Goal: Information Seeking & Learning: Learn about a topic

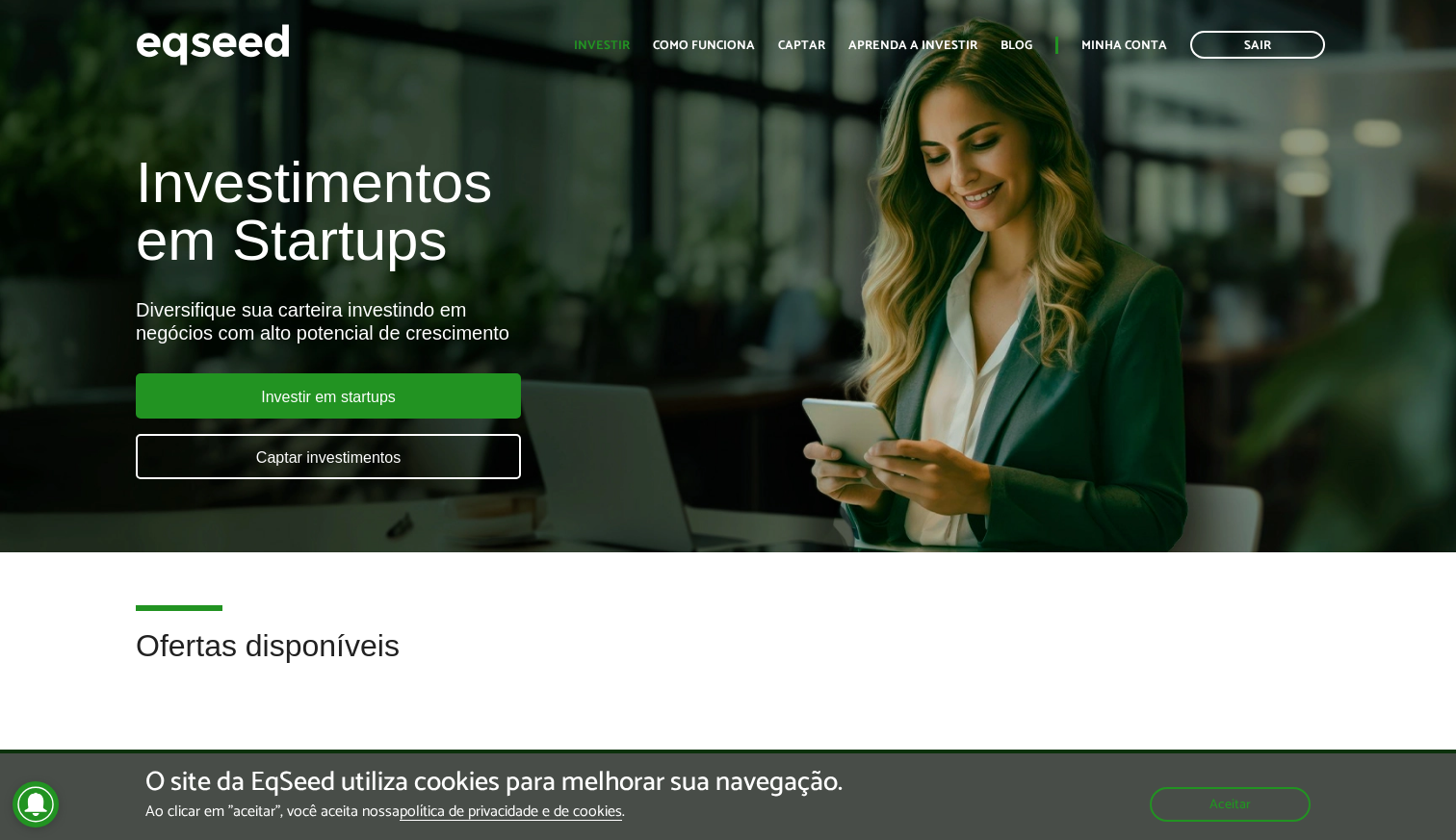
click at [618, 45] on link "Investir" at bounding box center [602, 45] width 56 height 13
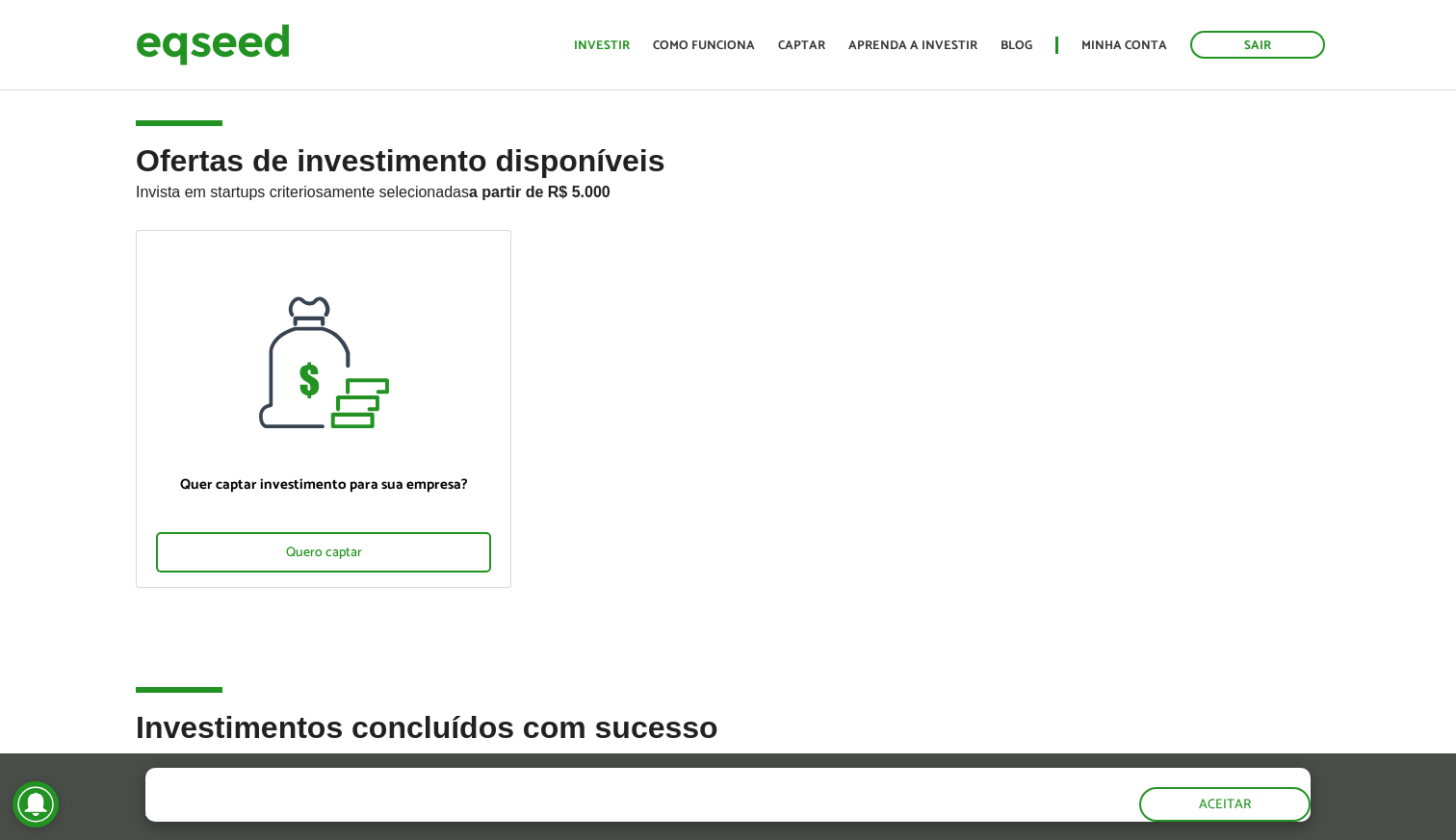
click at [605, 42] on link "Investir" at bounding box center [602, 45] width 56 height 13
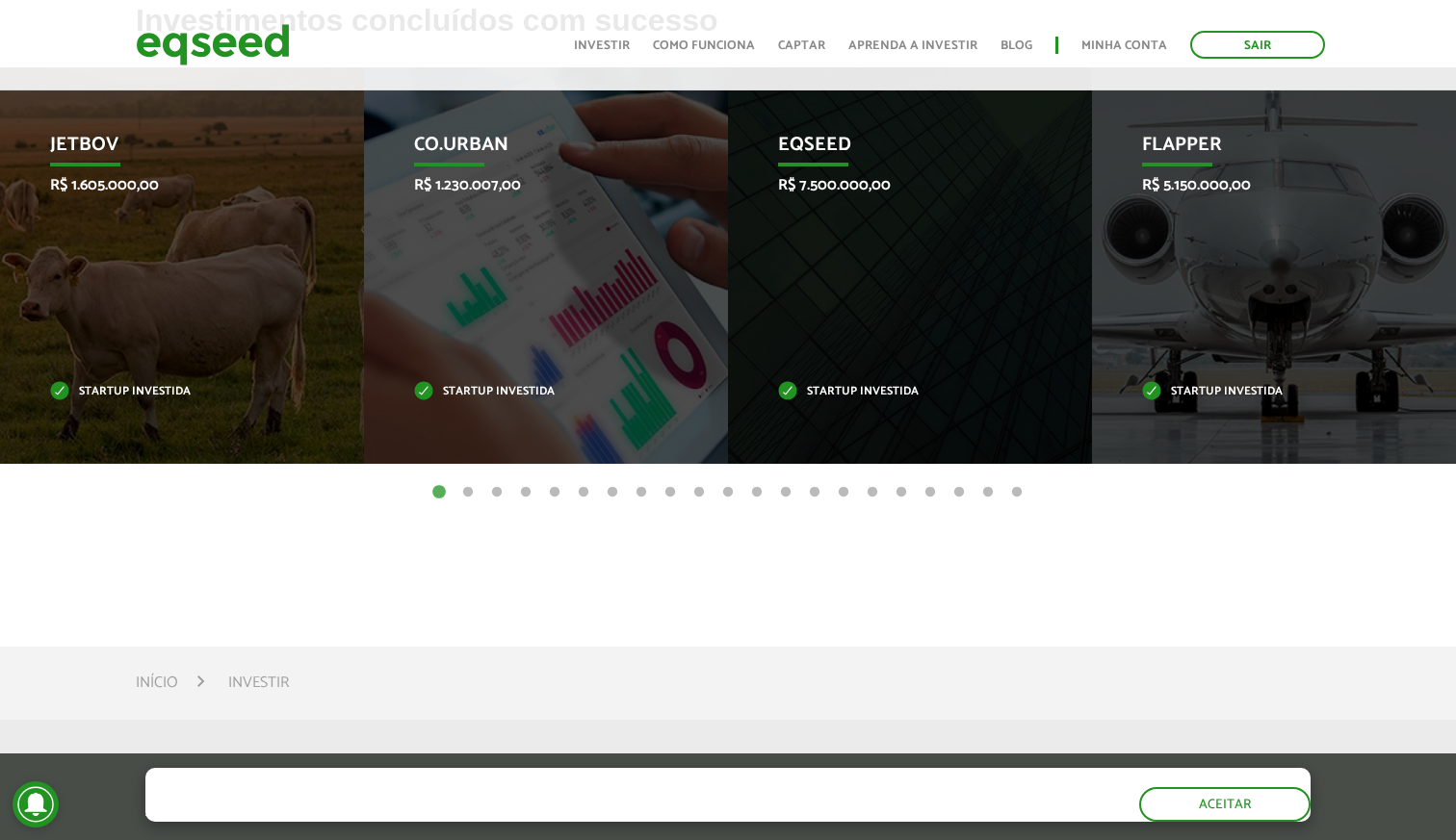
scroll to position [700, 0]
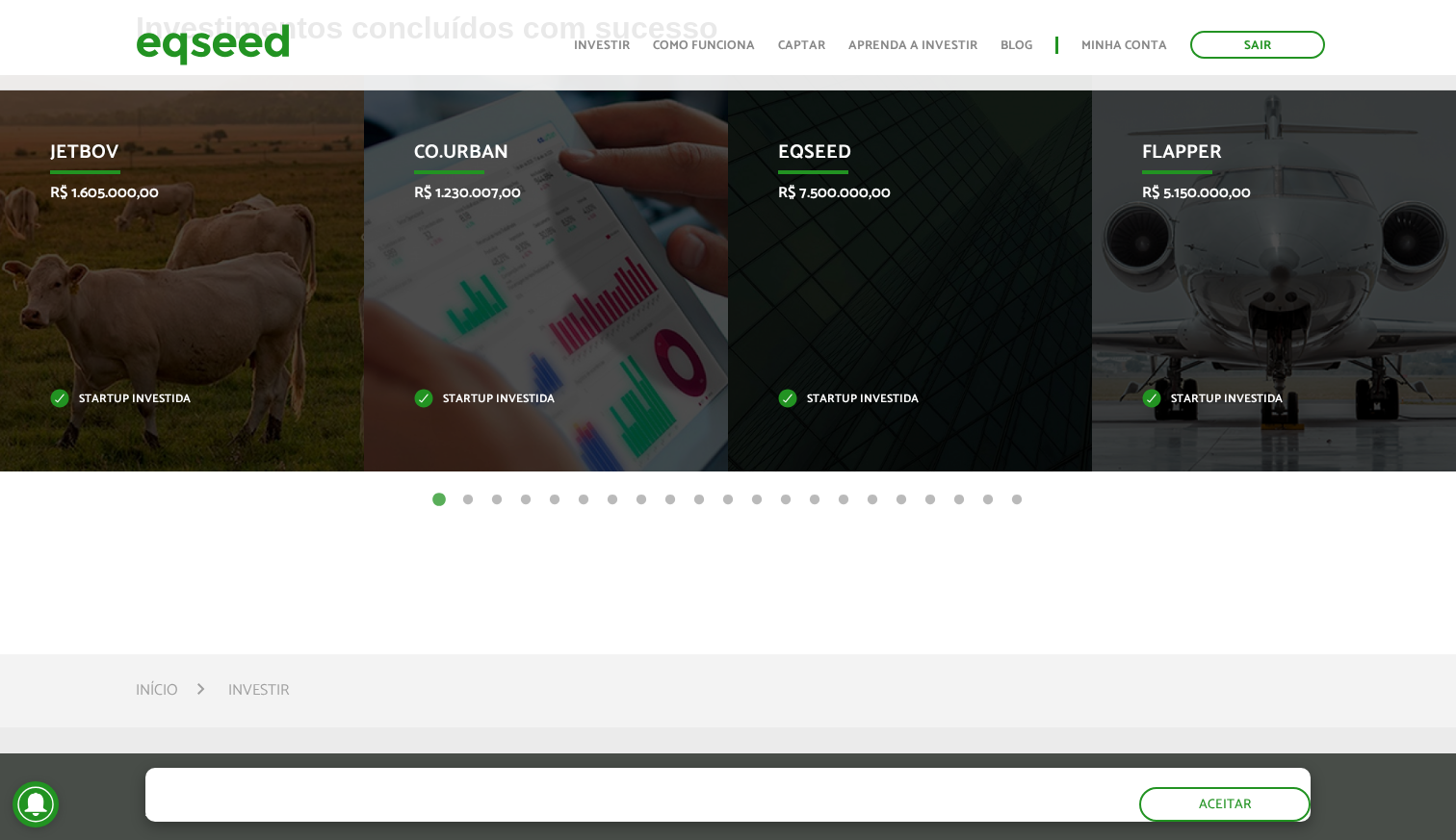
click at [466, 500] on button "2" at bounding box center [468, 500] width 19 height 19
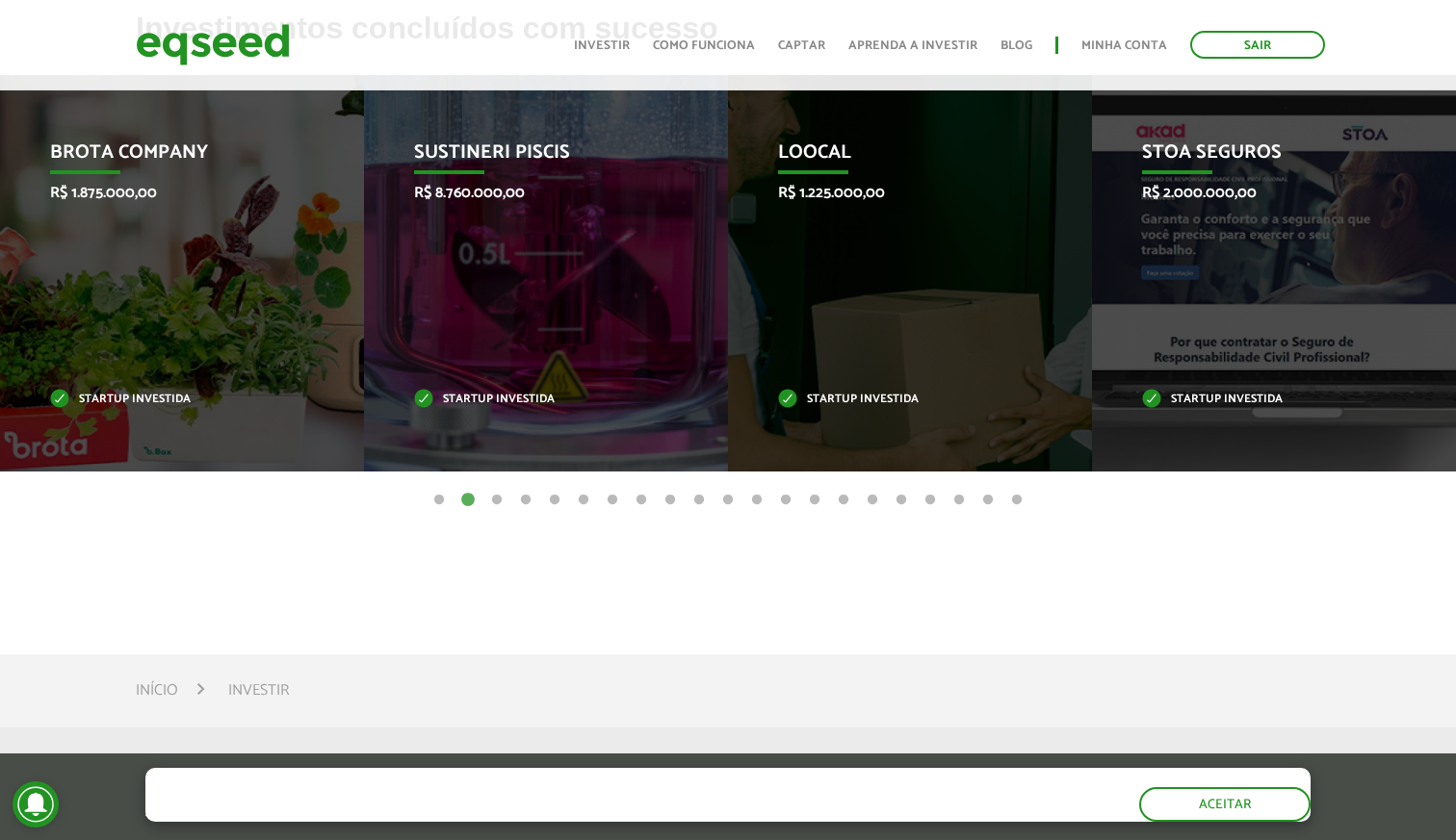
click at [494, 499] on button "3" at bounding box center [496, 500] width 19 height 19
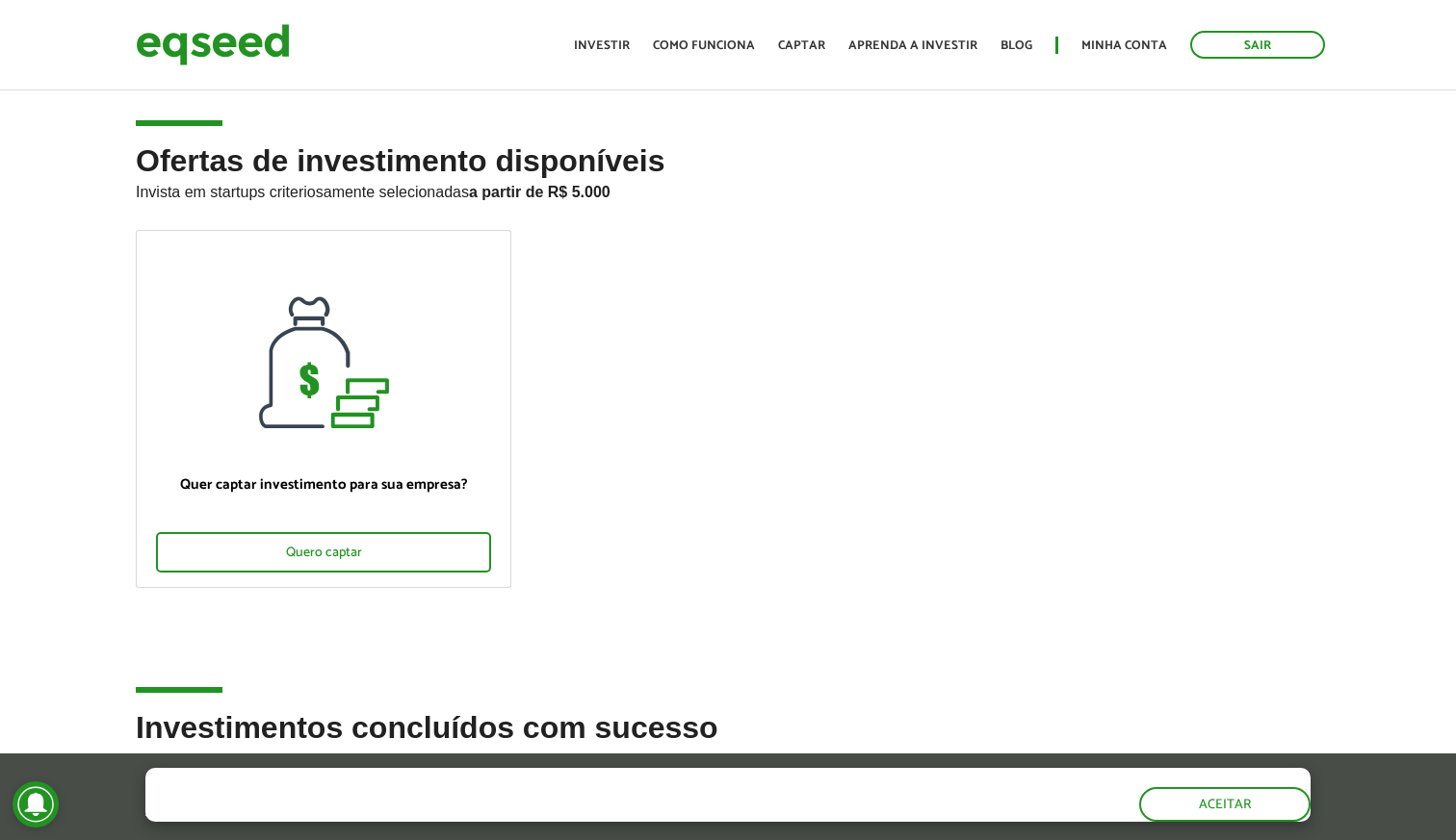
scroll to position [0, 0]
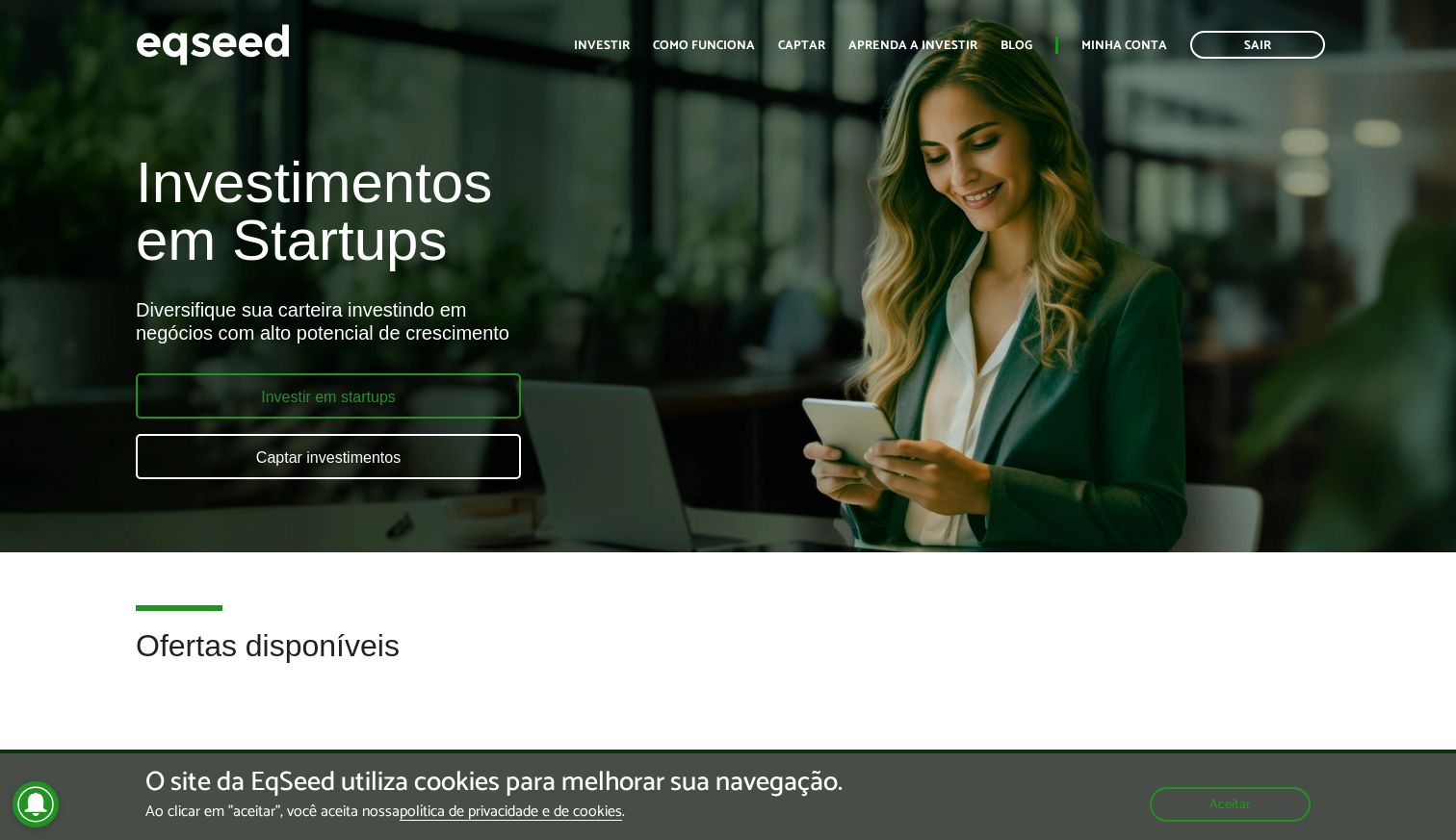
click at [359, 396] on link "Investir em startups" at bounding box center [328, 396] width 385 height 45
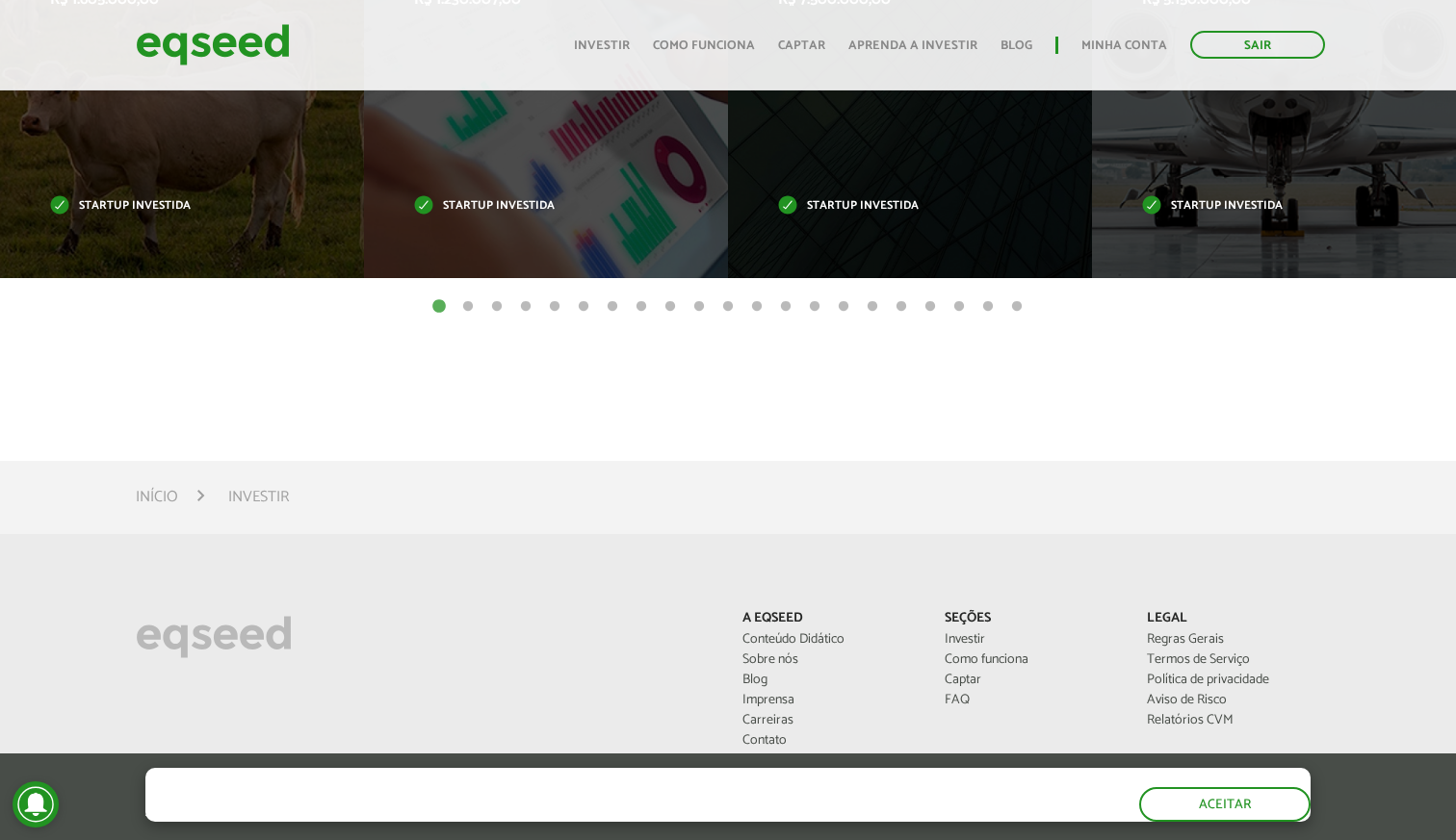
scroll to position [894, 0]
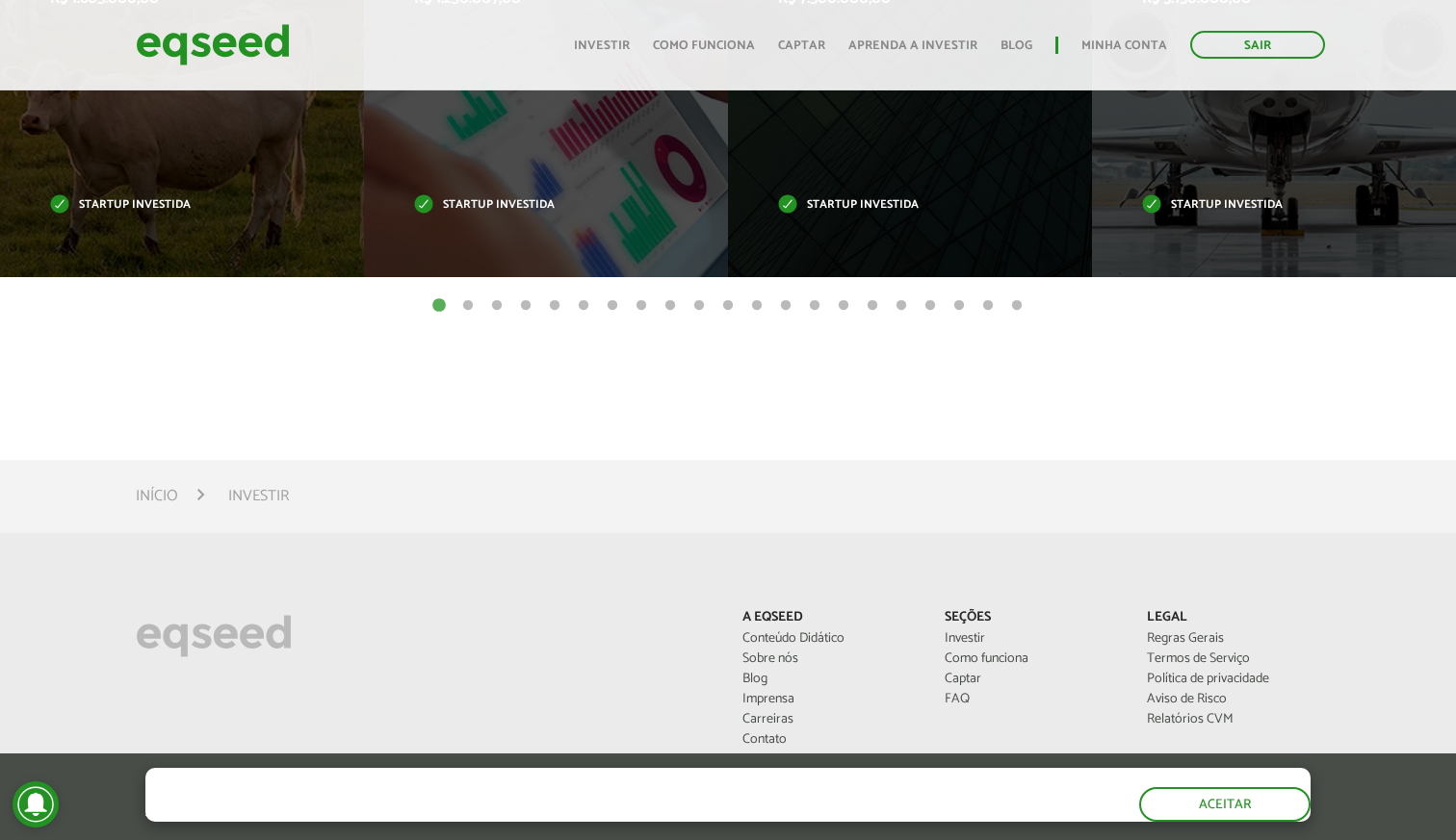
click at [703, 301] on button "10" at bounding box center [699, 305] width 19 height 19
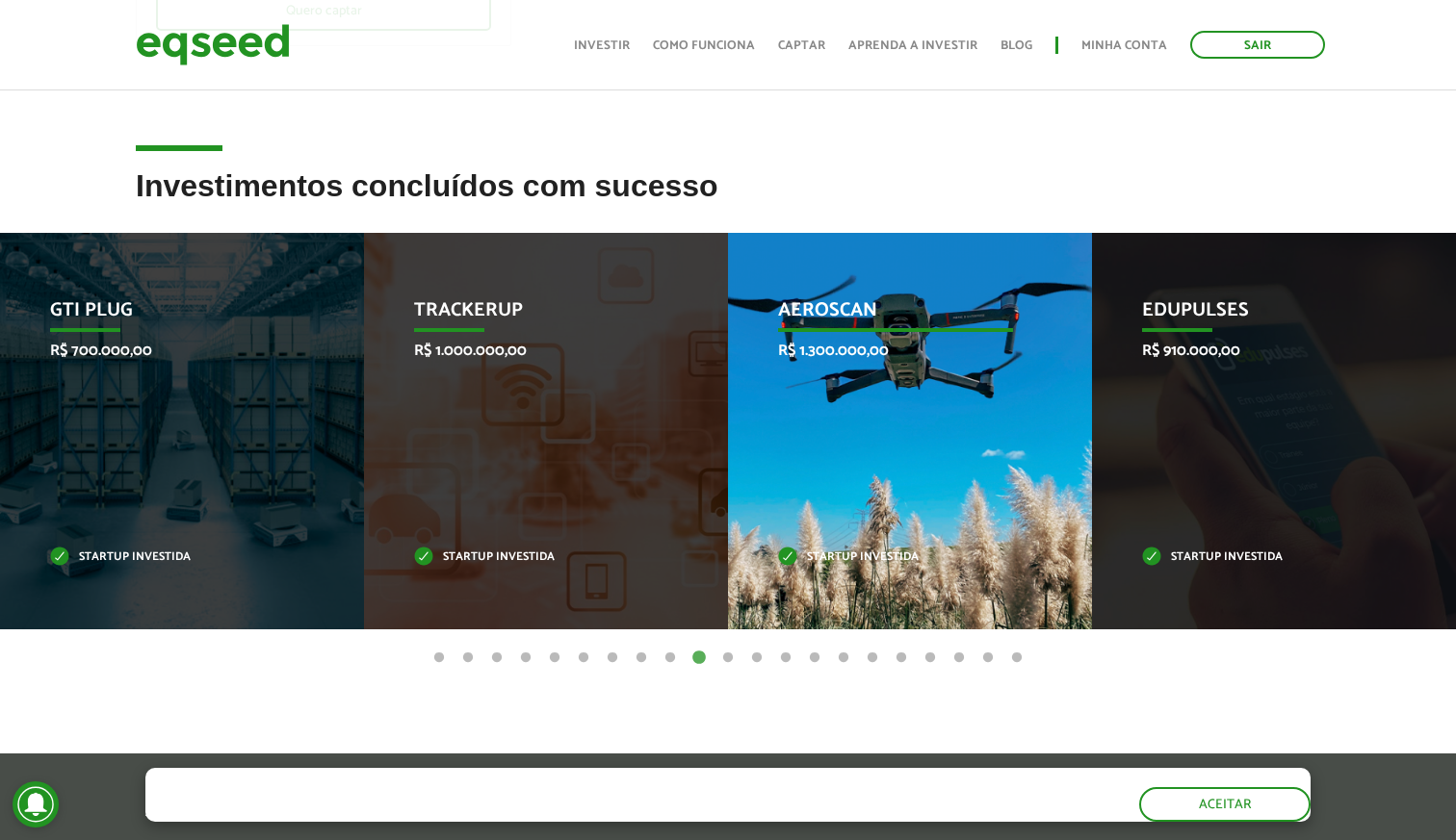
scroll to position [546, 0]
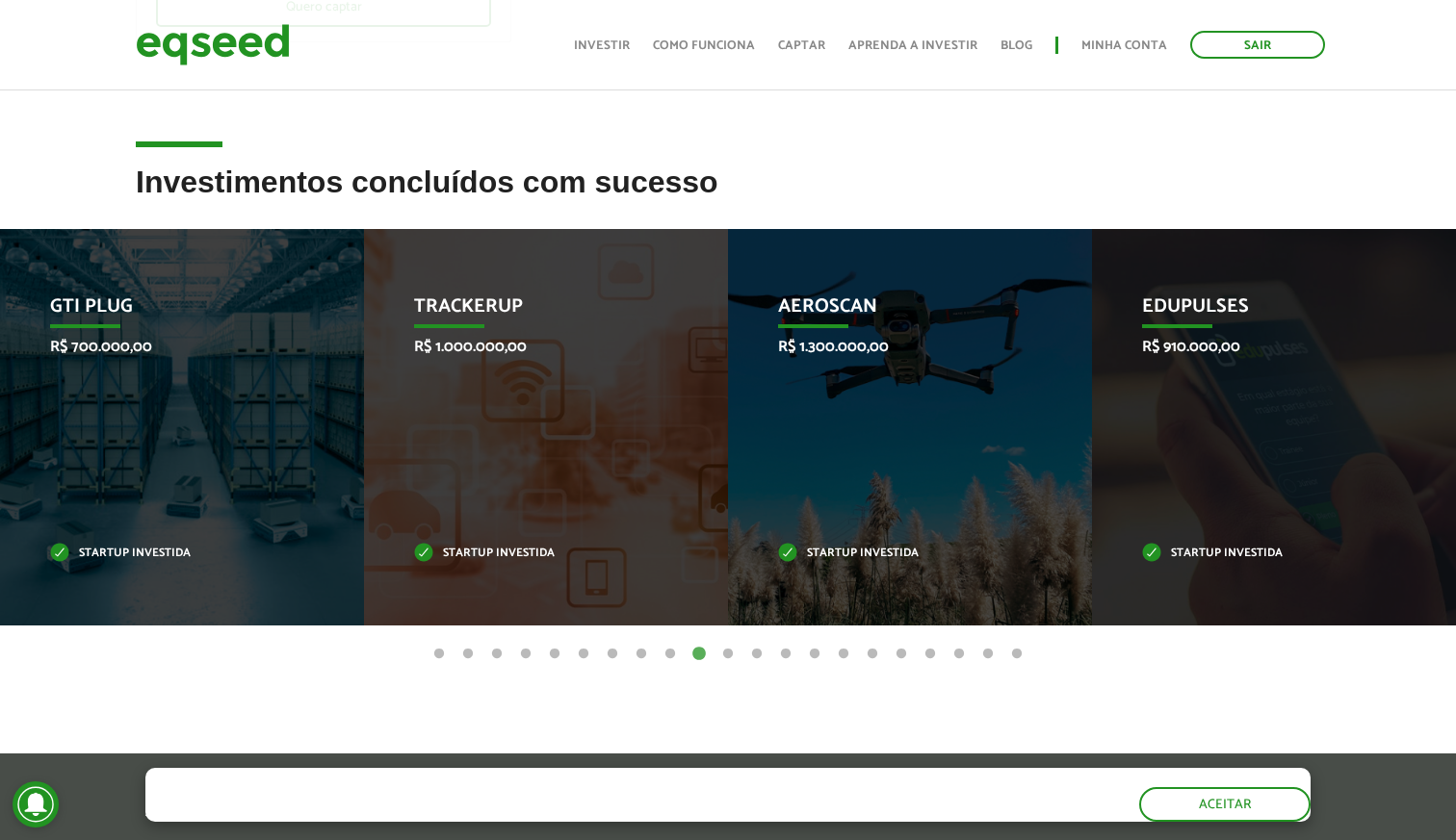
click at [1019, 650] on button "21" at bounding box center [1016, 654] width 19 height 19
